Goal: Obtain resource: Obtain resource

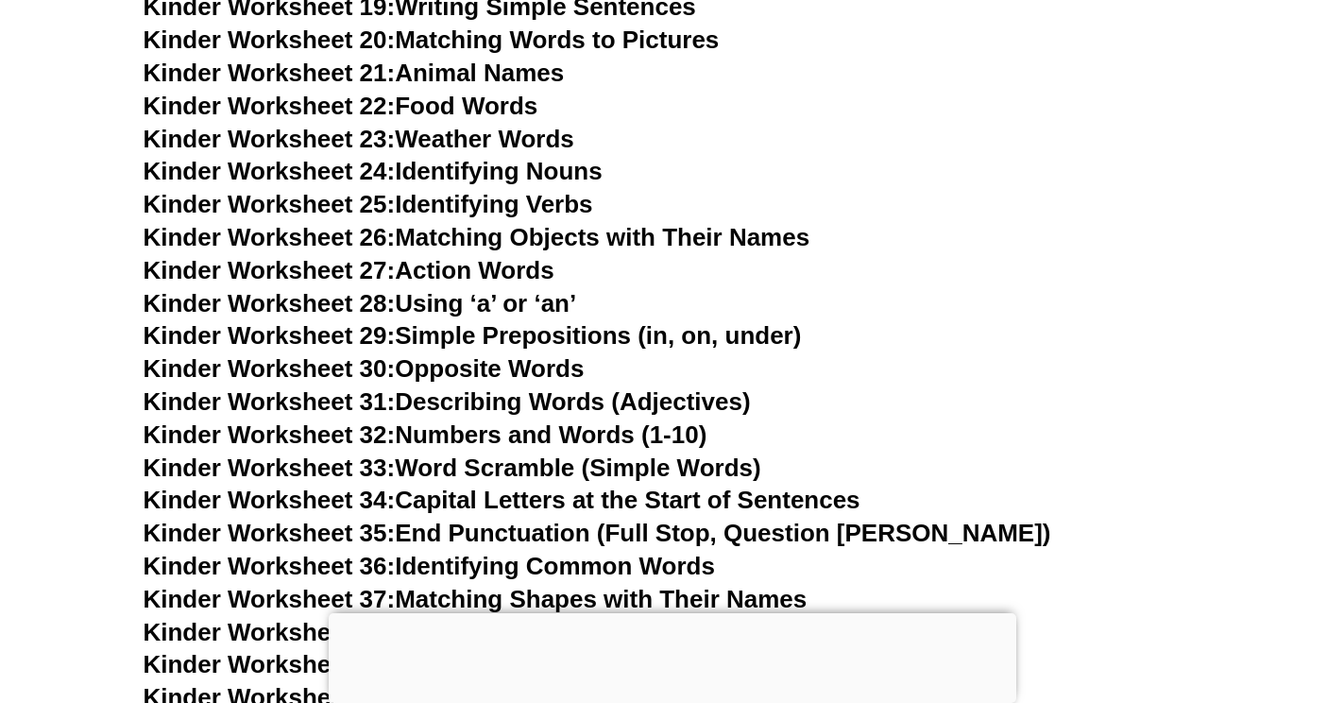
scroll to position [1417, 0]
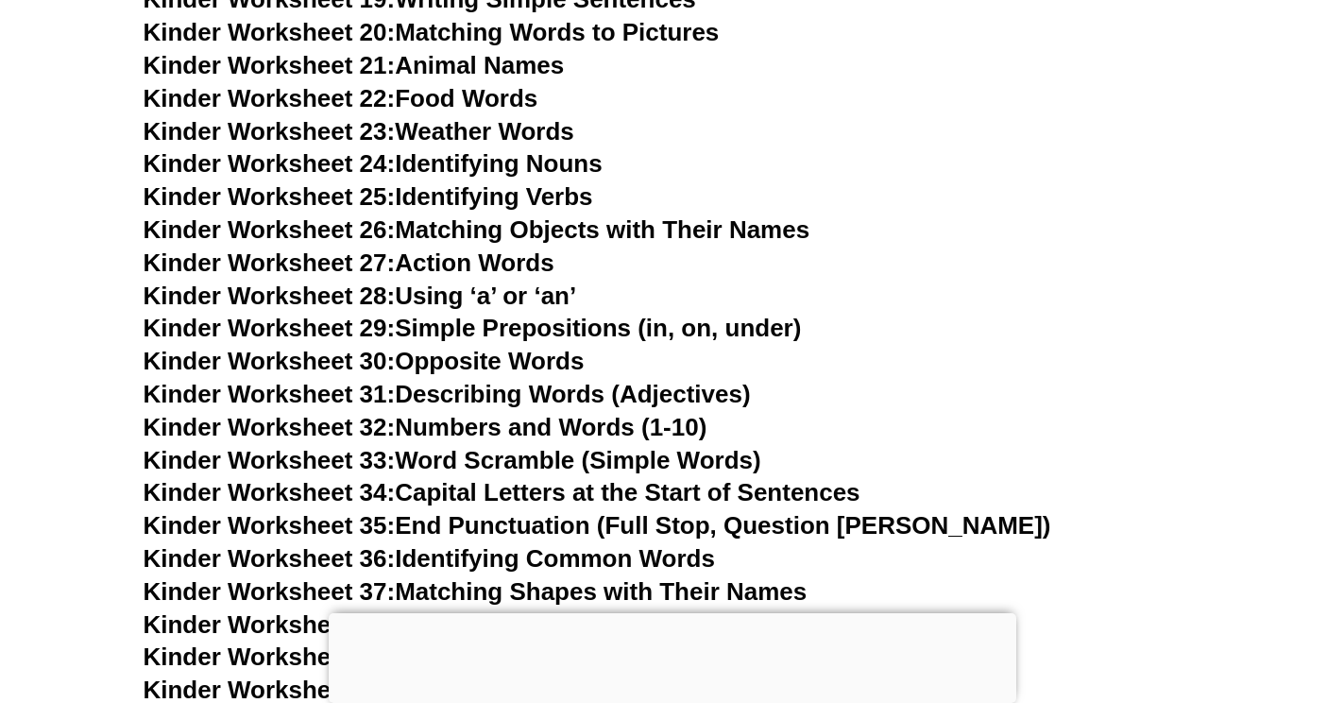
click at [256, 318] on span "Kinder Worksheet 29:" at bounding box center [270, 328] width 252 height 28
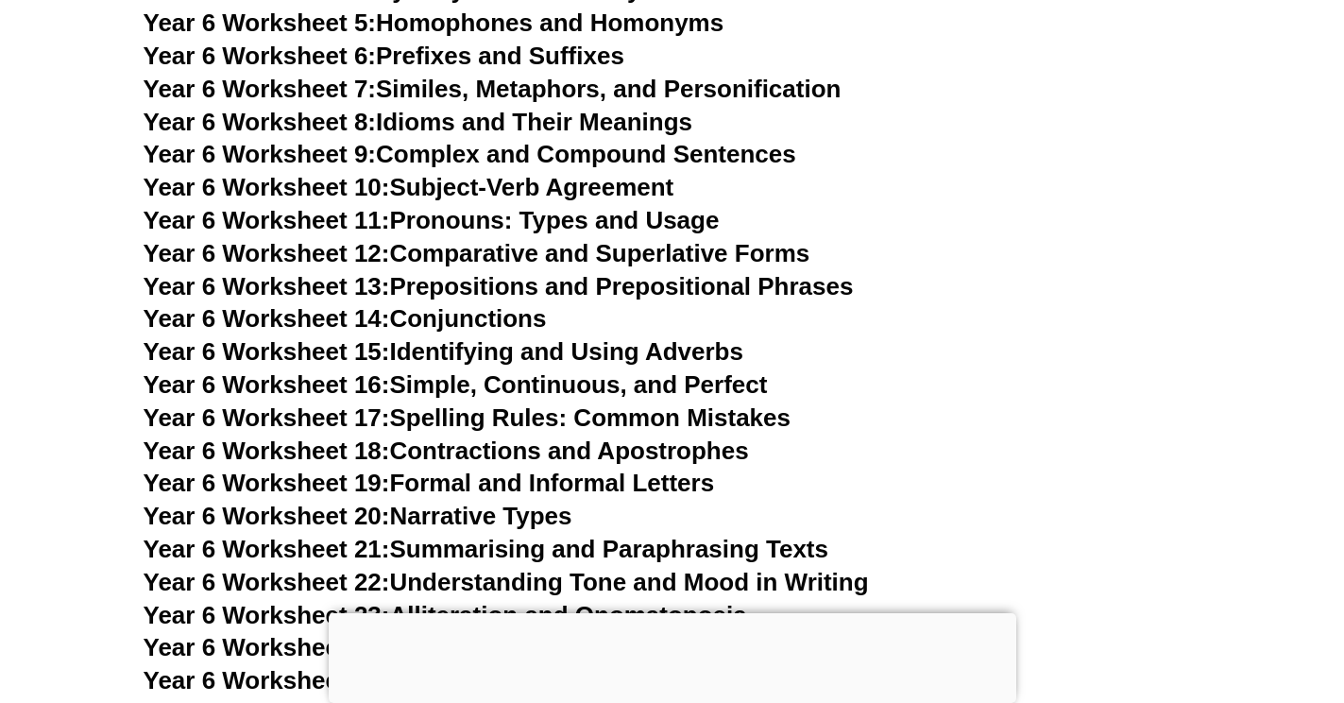
scroll to position [10675, 0]
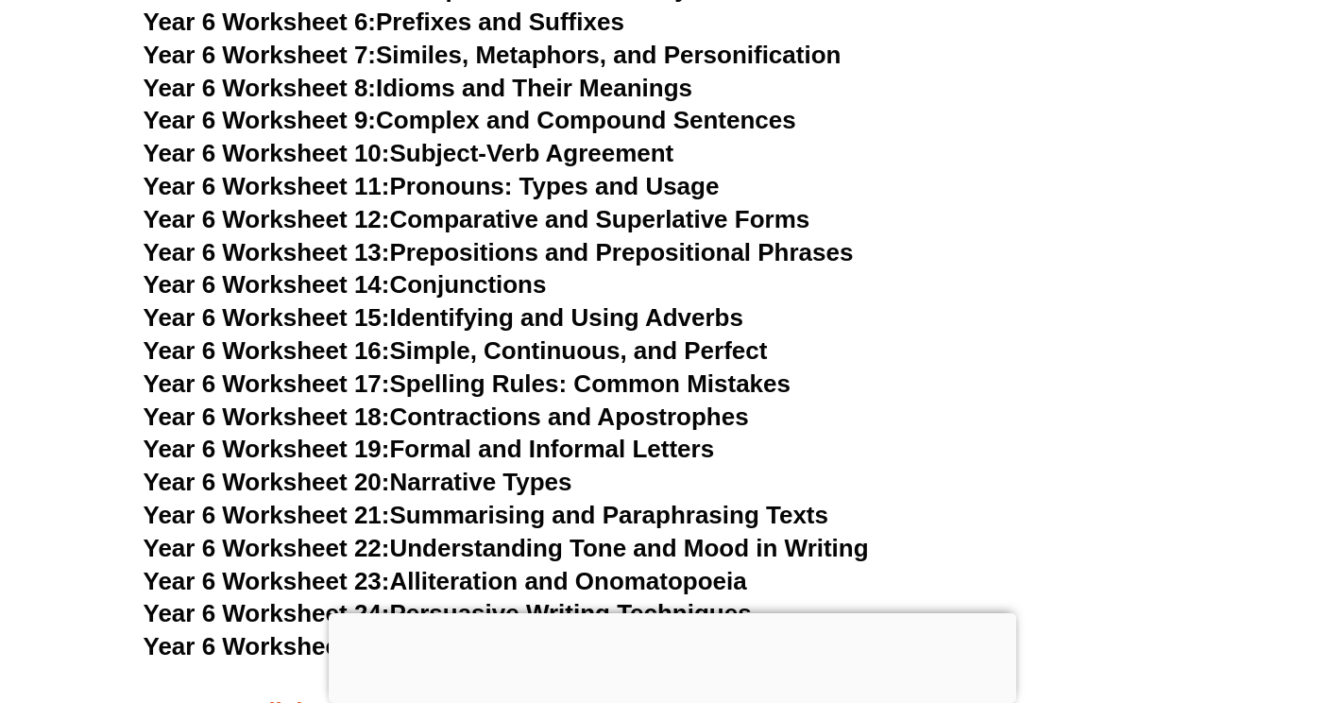
click at [345, 369] on span "Year 6 Worksheet 17:" at bounding box center [267, 383] width 247 height 28
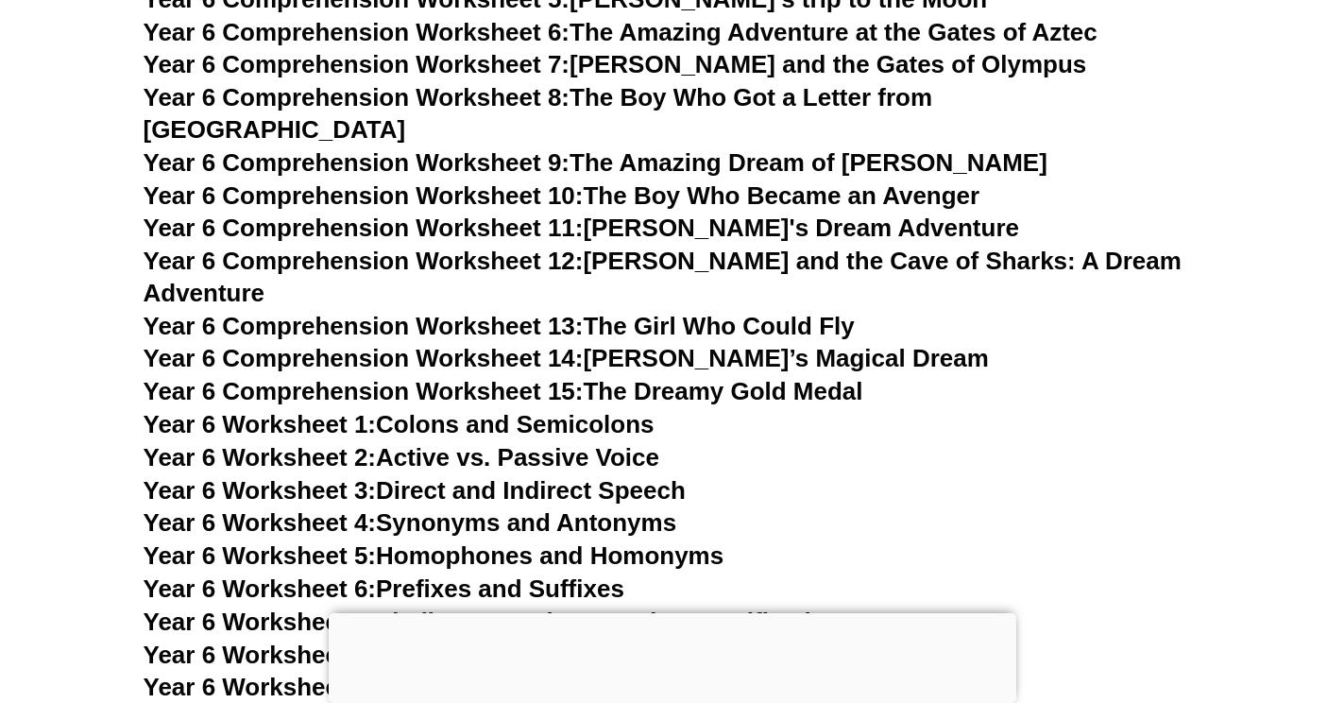
scroll to position [10297, 0]
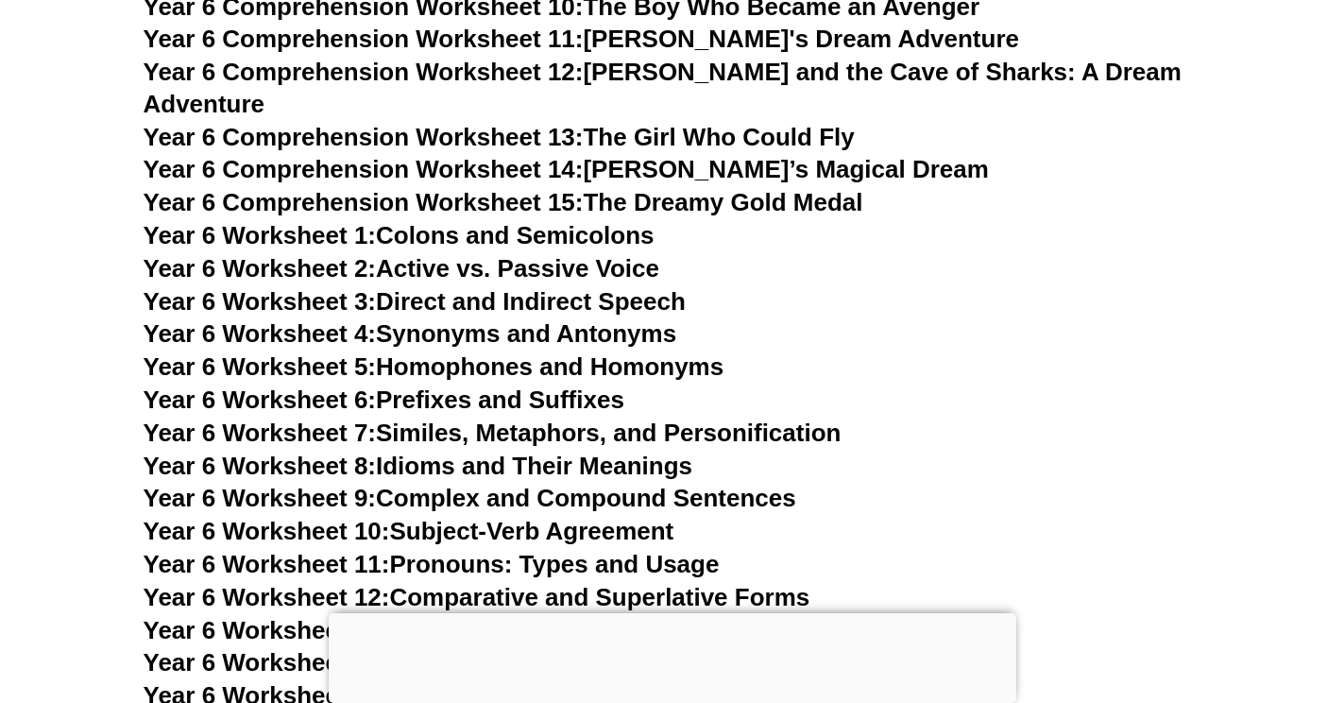
click at [383, 319] on link "Year 6 Worksheet 4: Synonyms and Antonyms" at bounding box center [411, 333] width 534 height 28
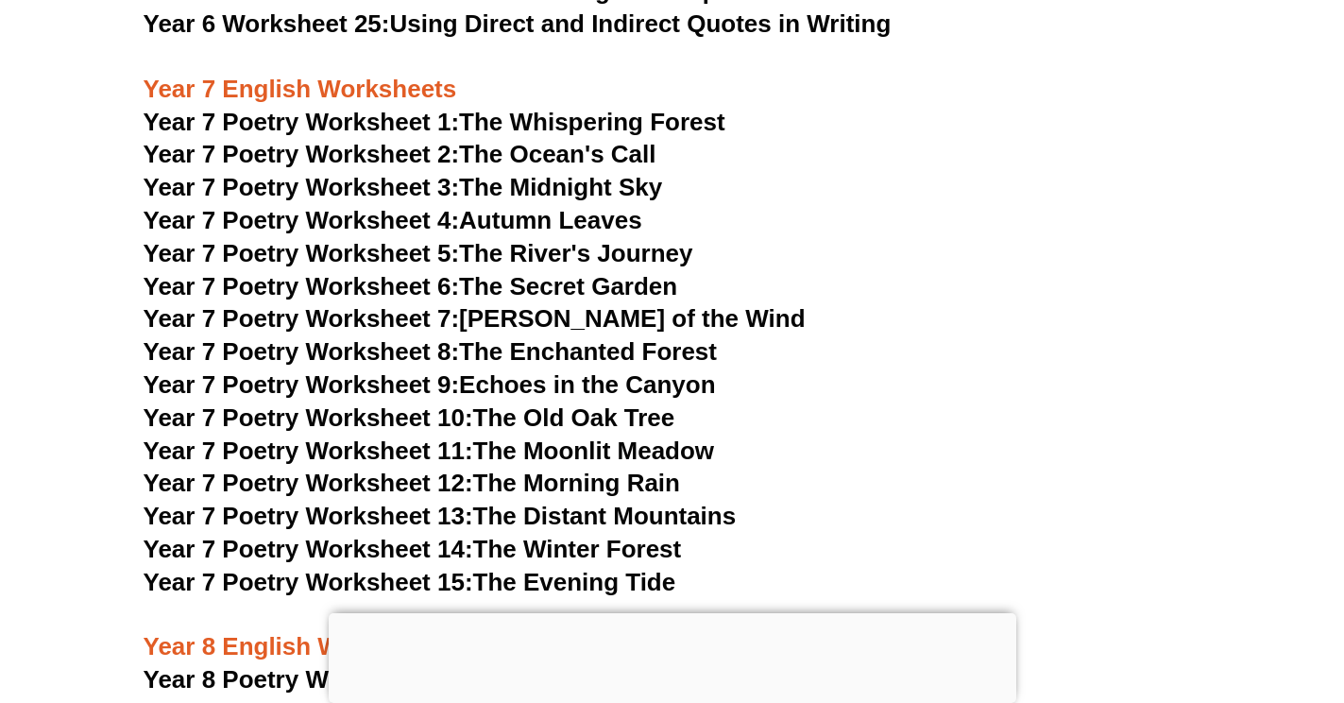
scroll to position [11336, 0]
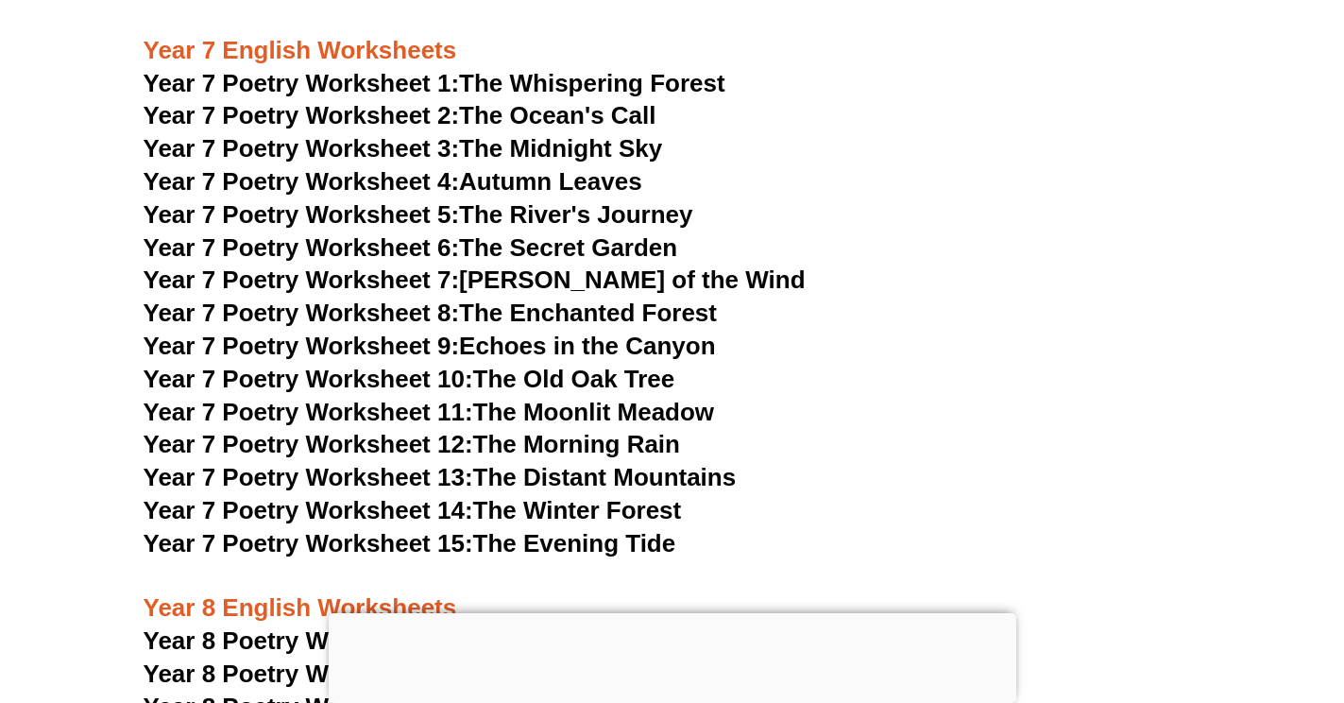
click at [495, 69] on link "Year 7 Poetry Worksheet 1: The Whispering Forest" at bounding box center [435, 83] width 582 height 28
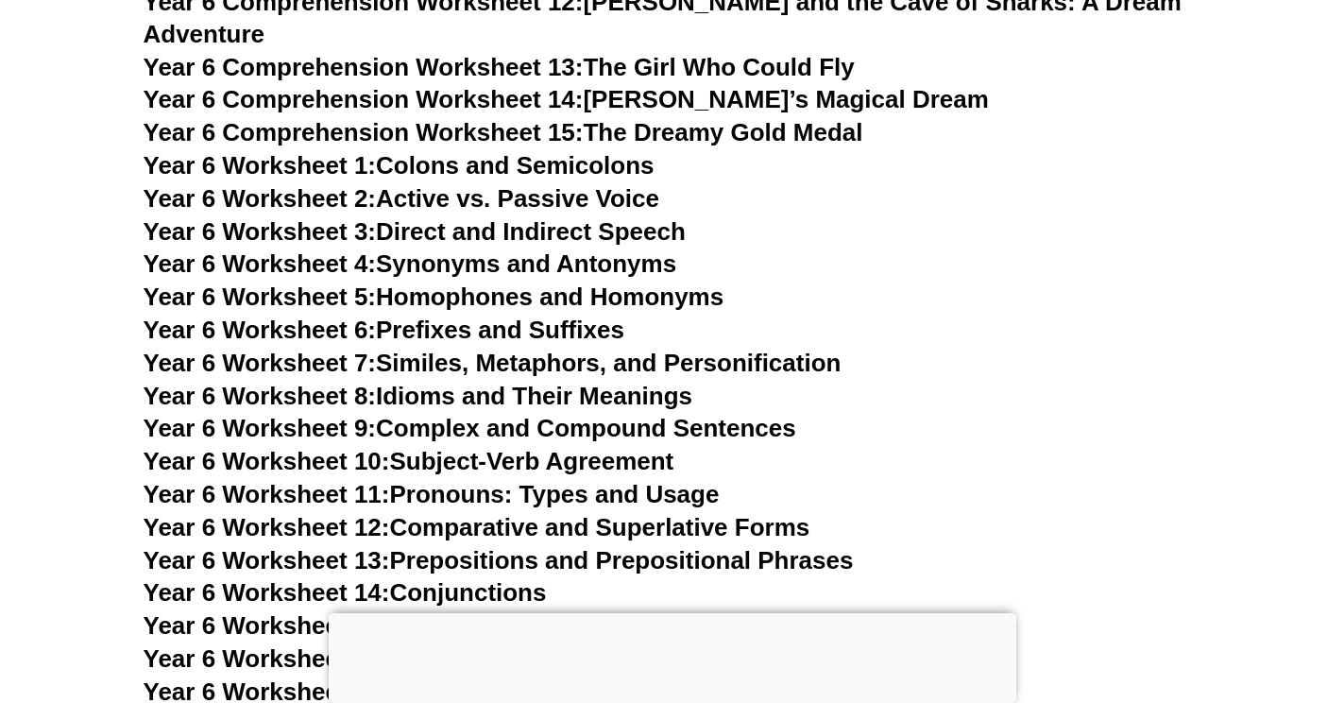
scroll to position [10297, 0]
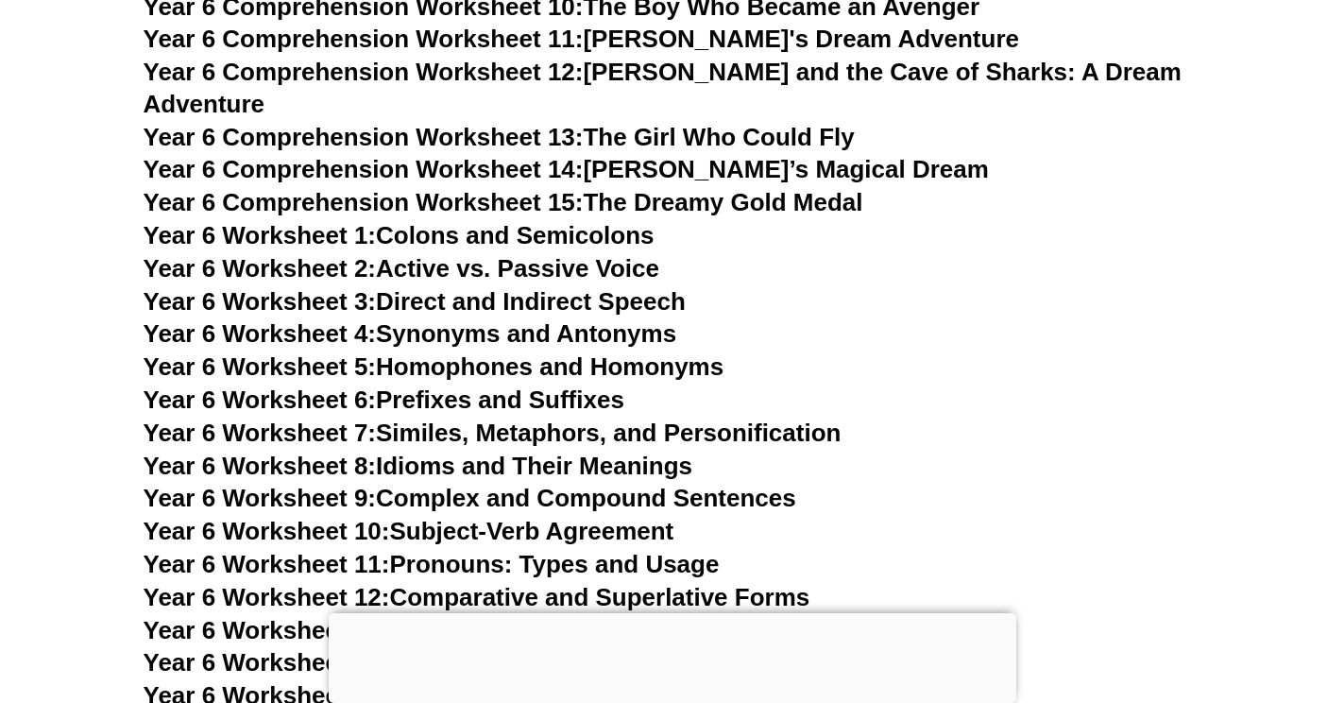
click at [442, 254] on link "Year 6 Worksheet 2: Active vs. Passive Voice" at bounding box center [402, 268] width 516 height 28
click at [503, 418] on link "Year 6 Worksheet 7: Similes, Metaphors, and Personification" at bounding box center [493, 432] width 698 height 28
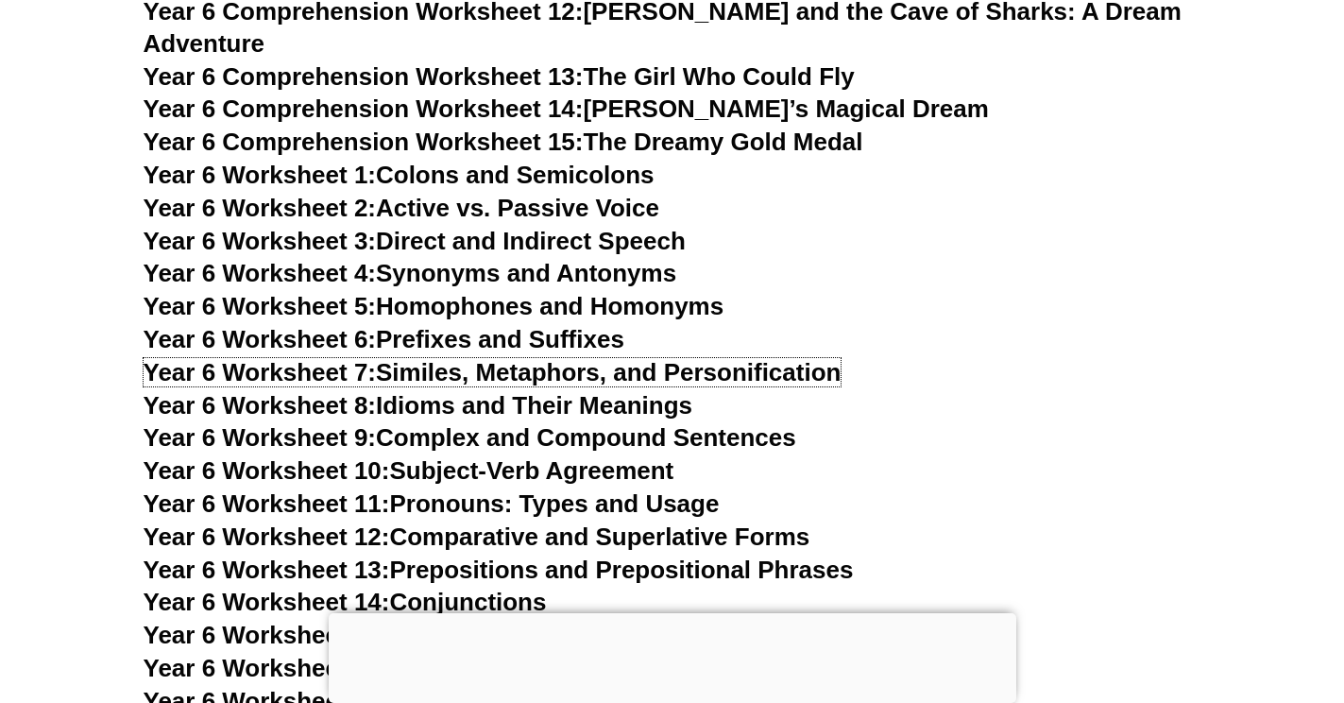
scroll to position [10391, 0]
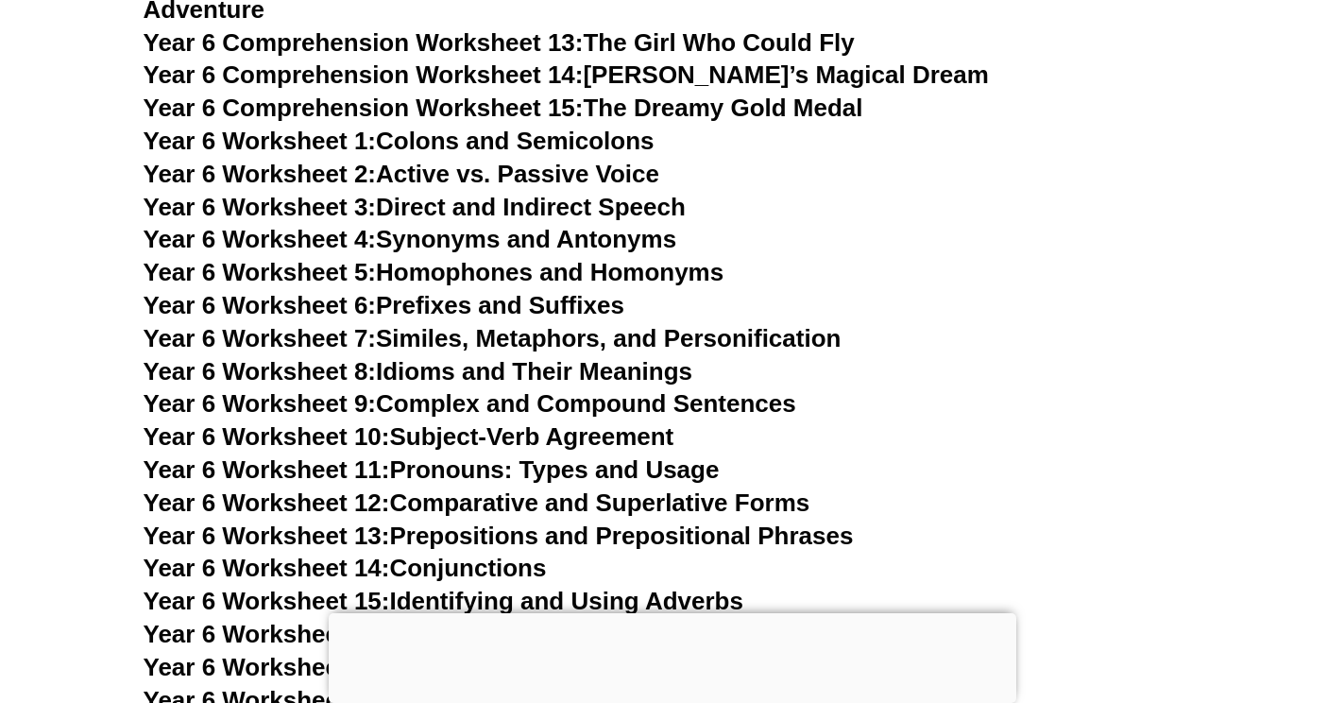
click at [545, 357] on link "Year 6 Worksheet 8: Idioms and Their Meanings" at bounding box center [418, 371] width 549 height 28
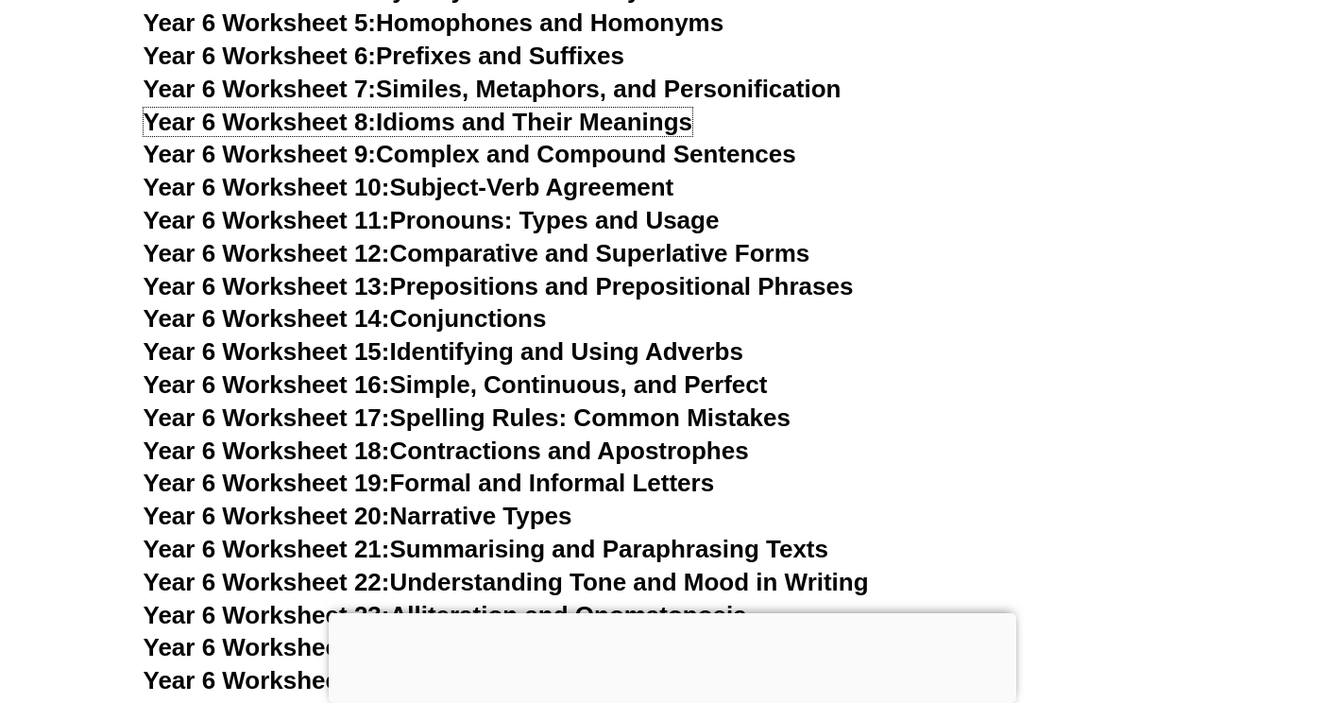
scroll to position [10675, 0]
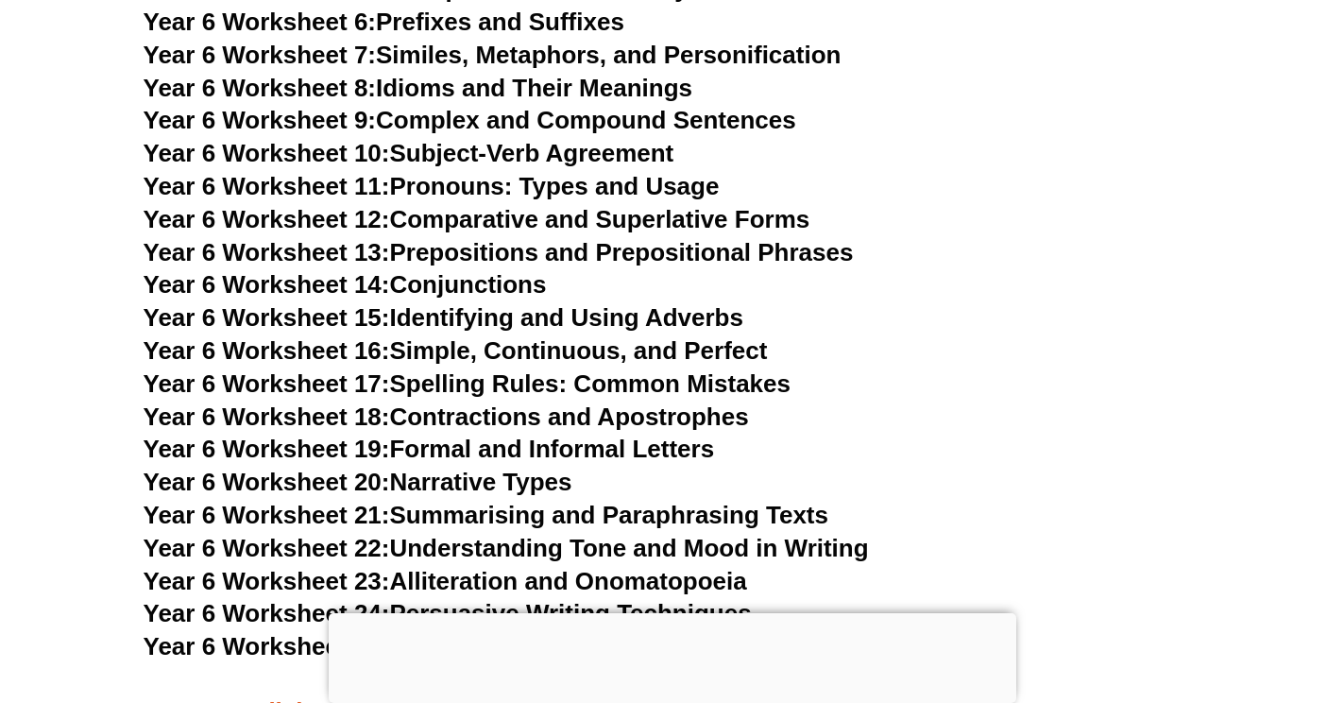
click at [517, 435] on link "Year 6 Worksheet 19: Formal and Informal Letters" at bounding box center [430, 449] width 572 height 28
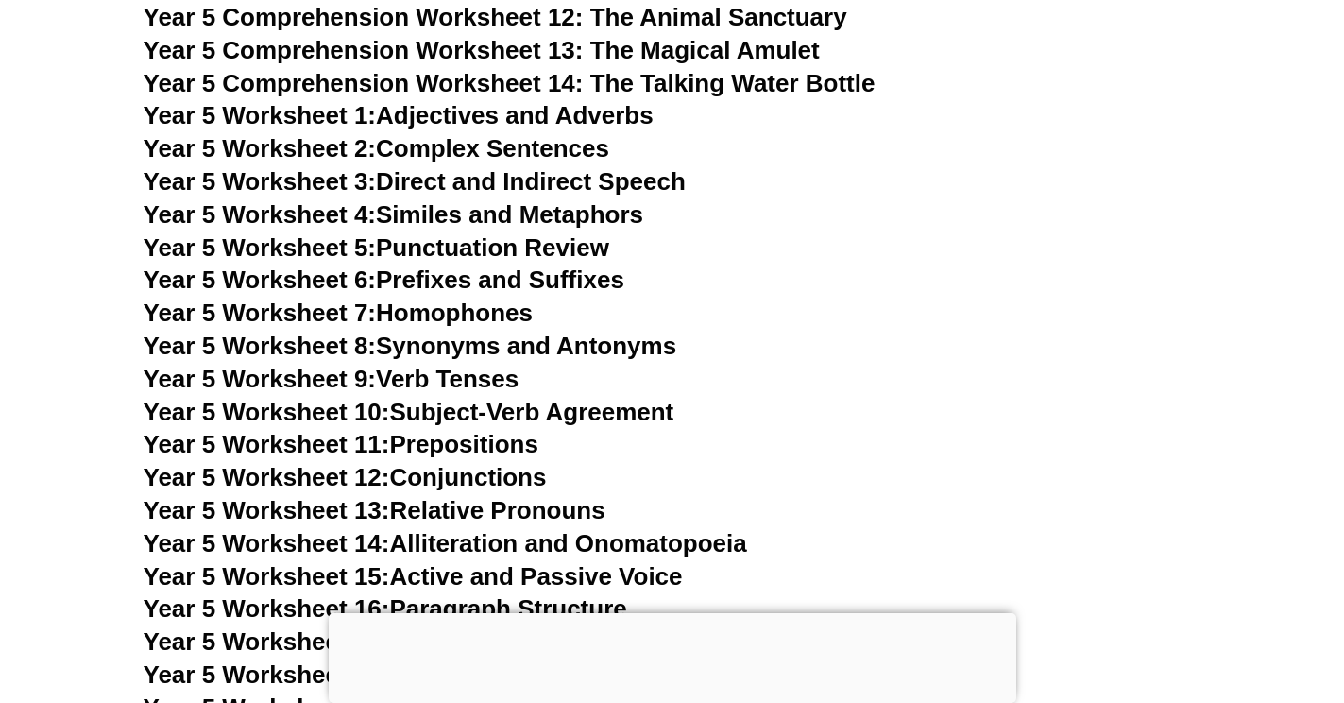
scroll to position [8880, 0]
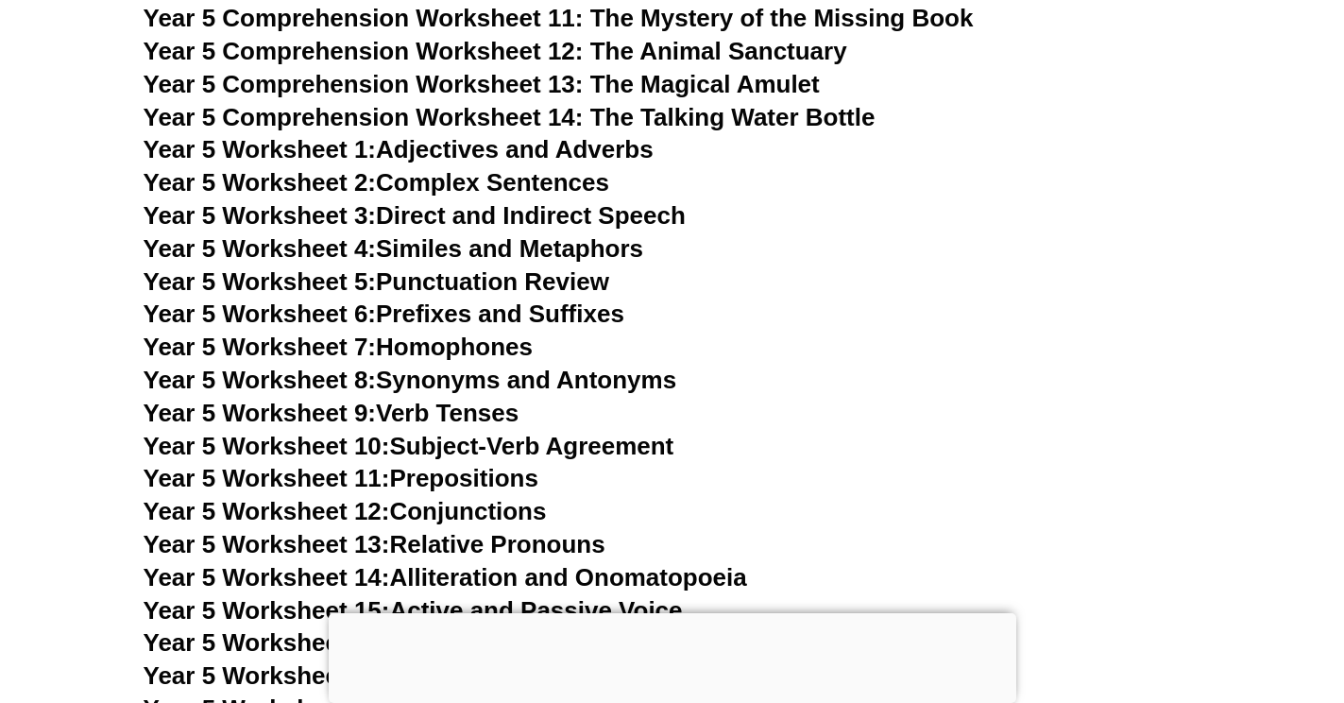
click at [482, 263] on link "Year 5 Worksheet 4: Similes and Metaphors" at bounding box center [394, 248] width 501 height 28
click at [479, 328] on link "Year 5 Worksheet 6: Prefixes and Suffixes" at bounding box center [384, 313] width 481 height 28
click at [493, 361] on link "Year 5 Worksheet 7: Homophones" at bounding box center [339, 347] width 390 height 28
